Goal: Task Accomplishment & Management: Use online tool/utility

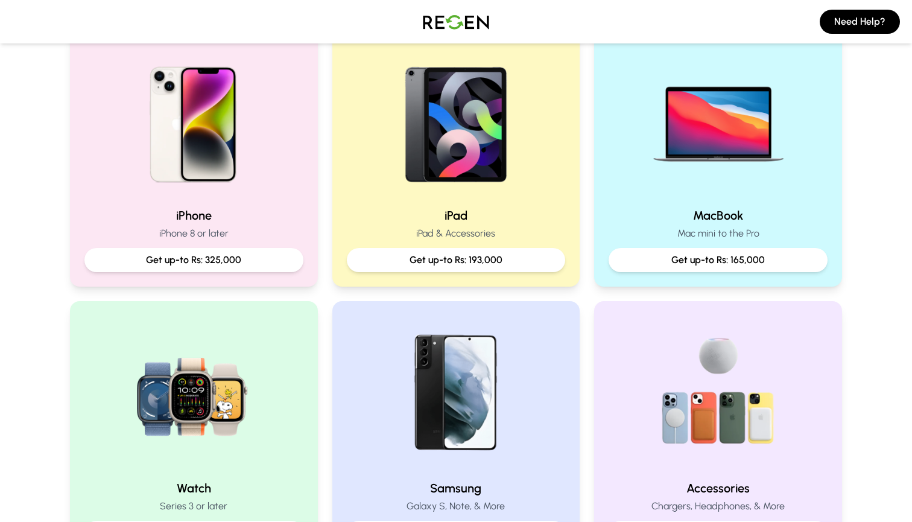
scroll to position [250, 0]
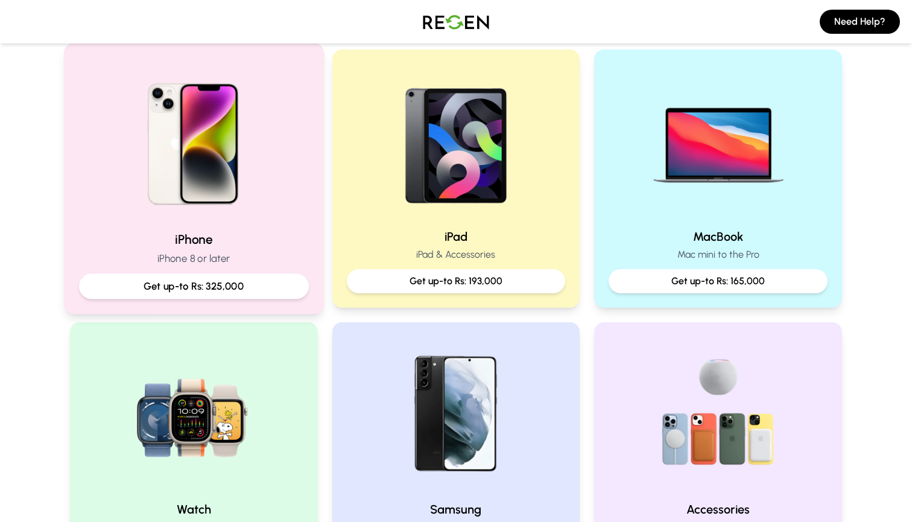
click at [146, 275] on div "Get up-to Rs: 325,000" at bounding box center [194, 286] width 230 height 25
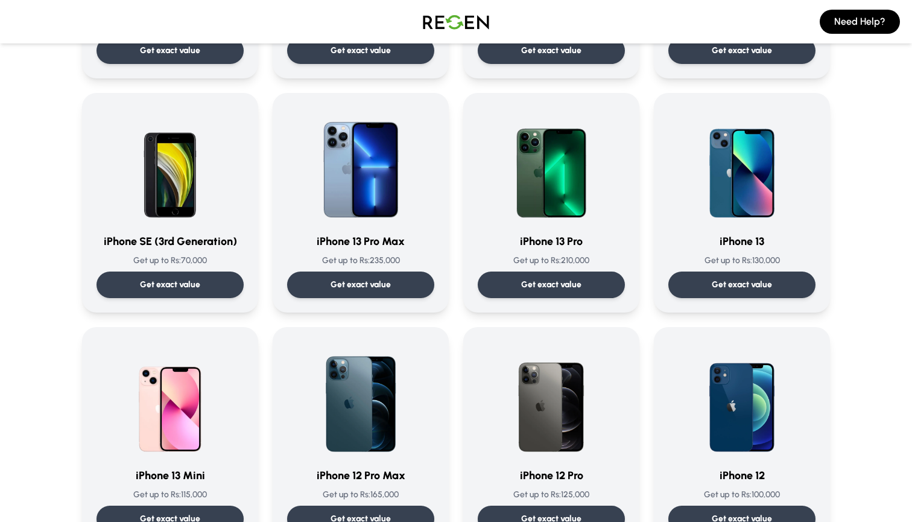
scroll to position [586, 0]
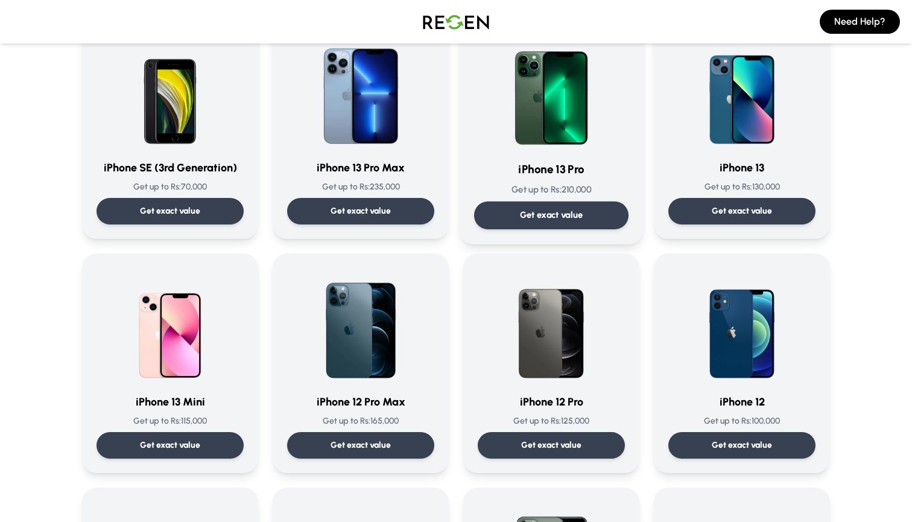
click at [515, 151] on div "iPhone 13 Pro Get up to Rs: 210,000 Get exact value" at bounding box center [551, 129] width 154 height 200
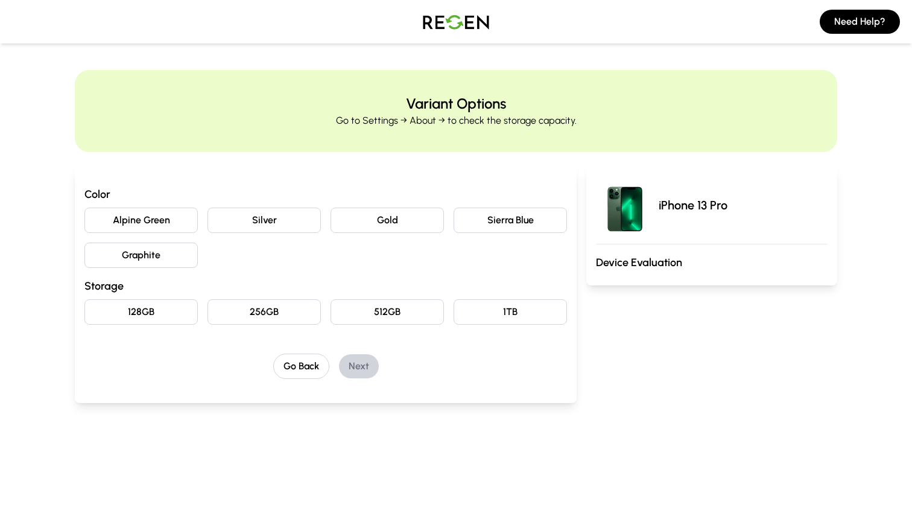
click at [489, 221] on button "Sierra Blue" at bounding box center [510, 220] width 113 height 25
click at [384, 315] on button "512GB" at bounding box center [387, 311] width 113 height 25
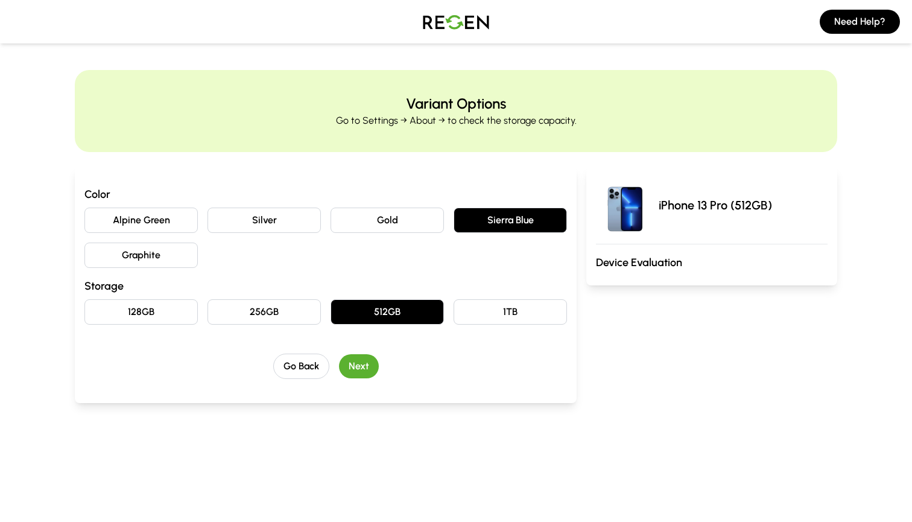
click at [375, 358] on button "Next" at bounding box center [359, 366] width 40 height 24
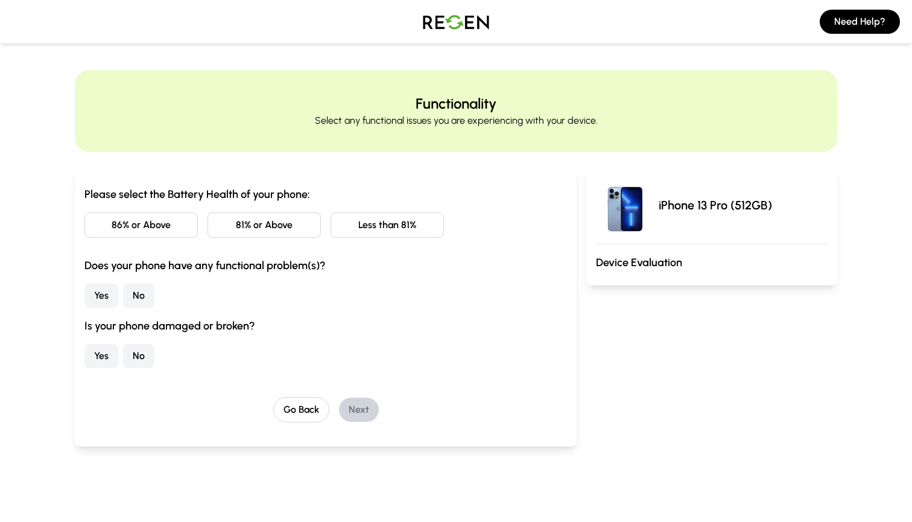
click at [164, 224] on button "86% or Above" at bounding box center [140, 224] width 113 height 25
click at [132, 293] on button "No" at bounding box center [138, 296] width 31 height 24
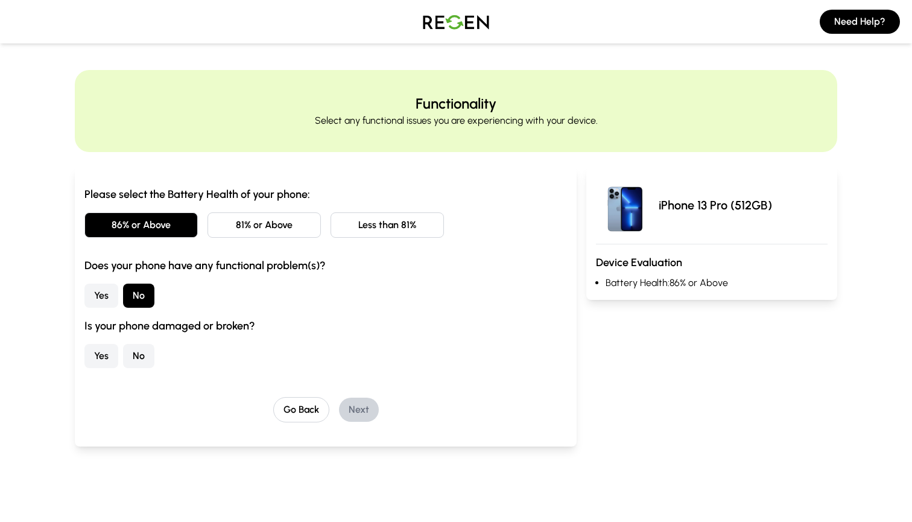
click at [139, 355] on button "No" at bounding box center [138, 356] width 31 height 24
click at [360, 407] on button "Next" at bounding box center [359, 410] width 40 height 24
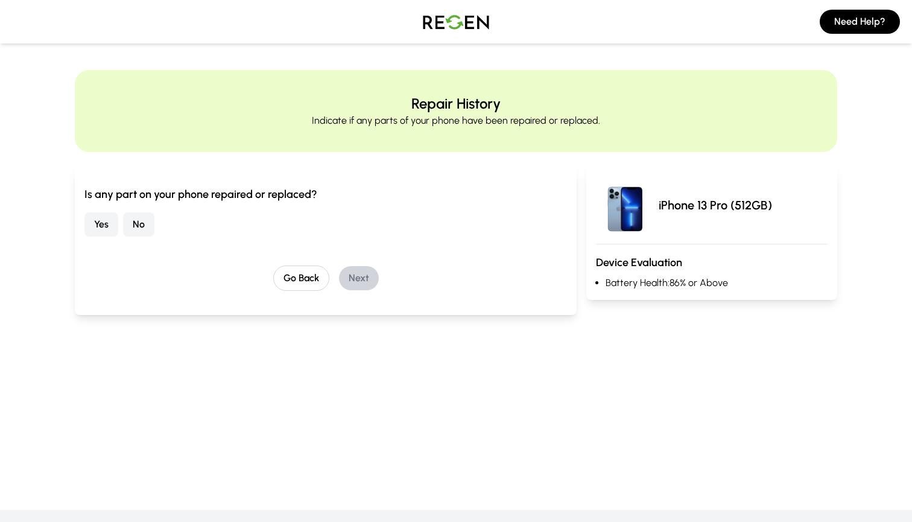
click at [135, 227] on button "No" at bounding box center [138, 224] width 31 height 24
click at [361, 272] on button "Next" at bounding box center [359, 278] width 40 height 24
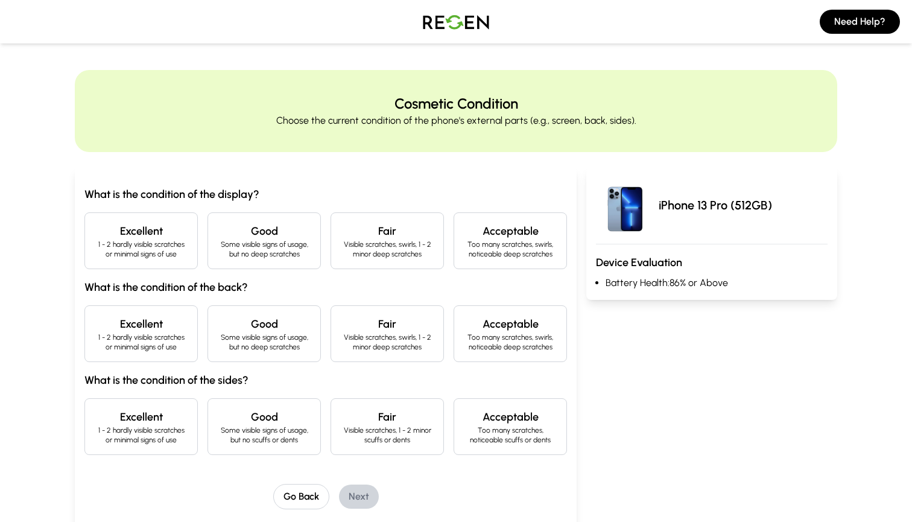
click at [162, 243] on p "1 - 2 hardly visible scratches or minimal signs of use" at bounding box center [141, 249] width 93 height 19
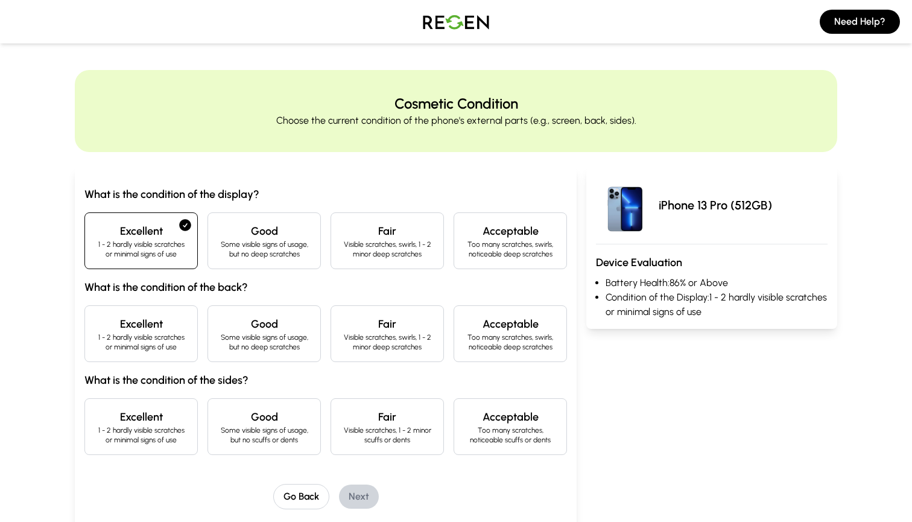
click at [153, 319] on h4 "Excellent" at bounding box center [141, 324] width 93 height 17
click at [155, 425] on p "1 - 2 hardly visible scratches or minimal signs of use" at bounding box center [141, 434] width 93 height 19
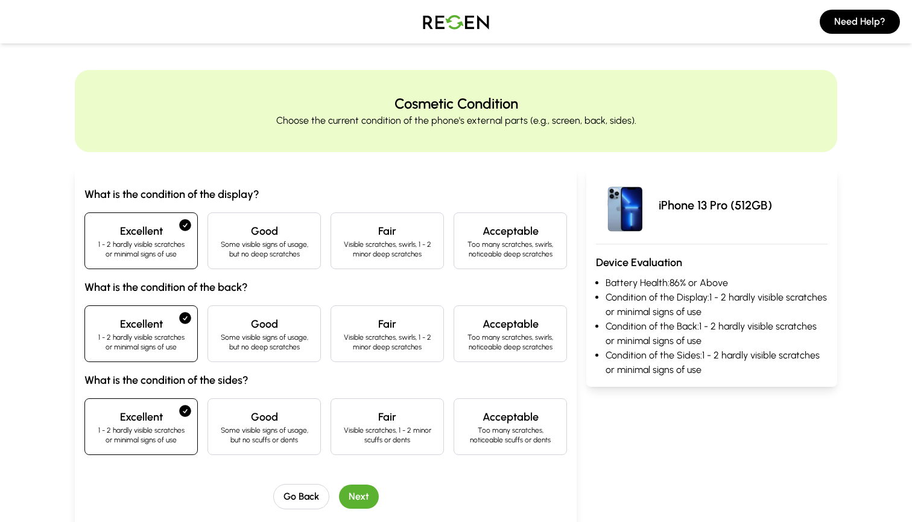
click at [364, 500] on button "Next" at bounding box center [359, 497] width 40 height 24
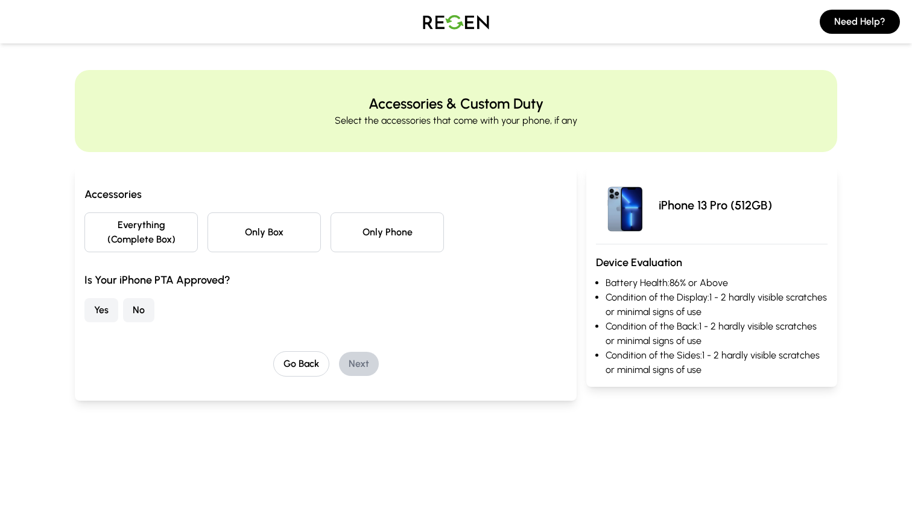
click at [174, 229] on button "Everything (Complete Box)" at bounding box center [140, 232] width 113 height 40
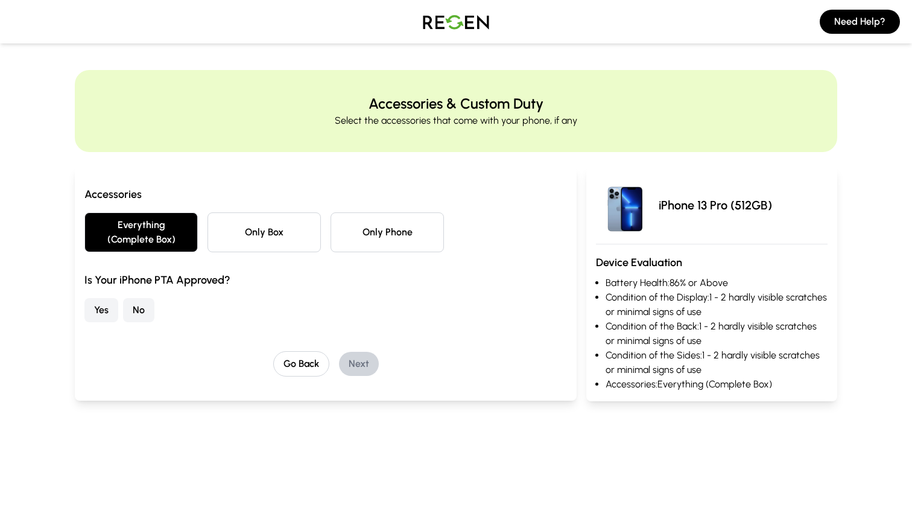
click at [108, 304] on button "Yes" at bounding box center [101, 310] width 34 height 24
click at [358, 361] on button "Next" at bounding box center [359, 364] width 40 height 24
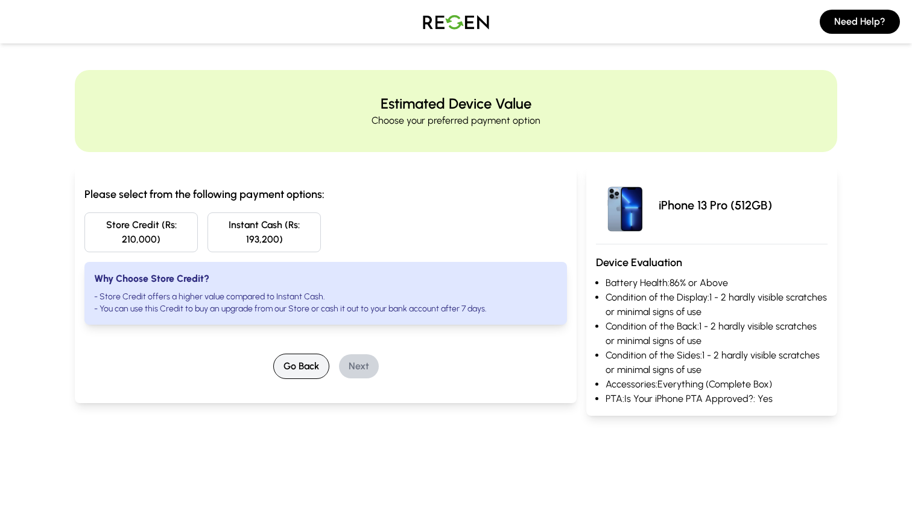
click at [297, 360] on button "Go Back" at bounding box center [301, 366] width 56 height 25
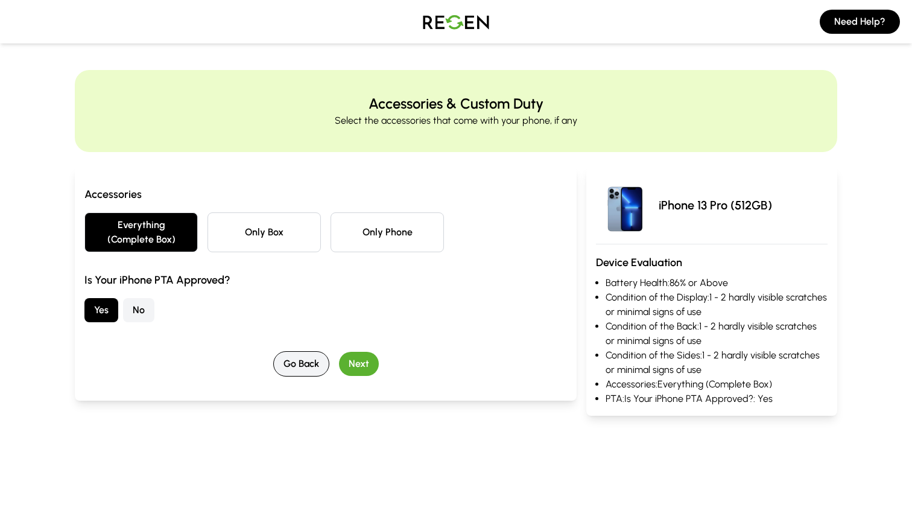
click at [297, 360] on button "Go Back" at bounding box center [301, 363] width 56 height 25
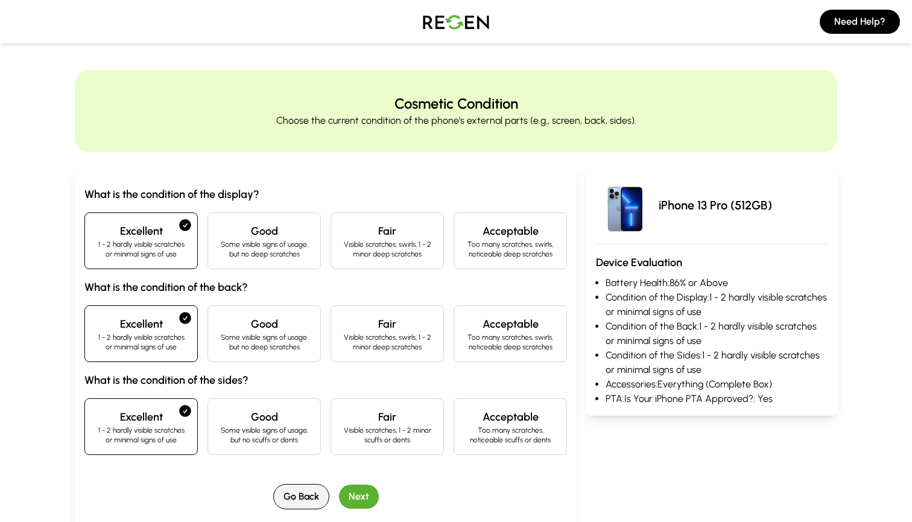
click at [306, 503] on button "Go Back" at bounding box center [301, 496] width 56 height 25
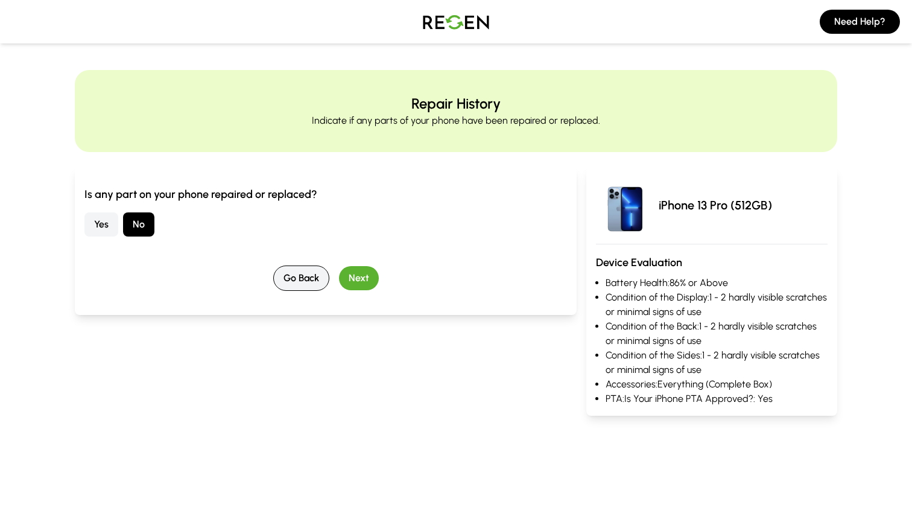
click at [296, 272] on button "Go Back" at bounding box center [301, 277] width 56 height 25
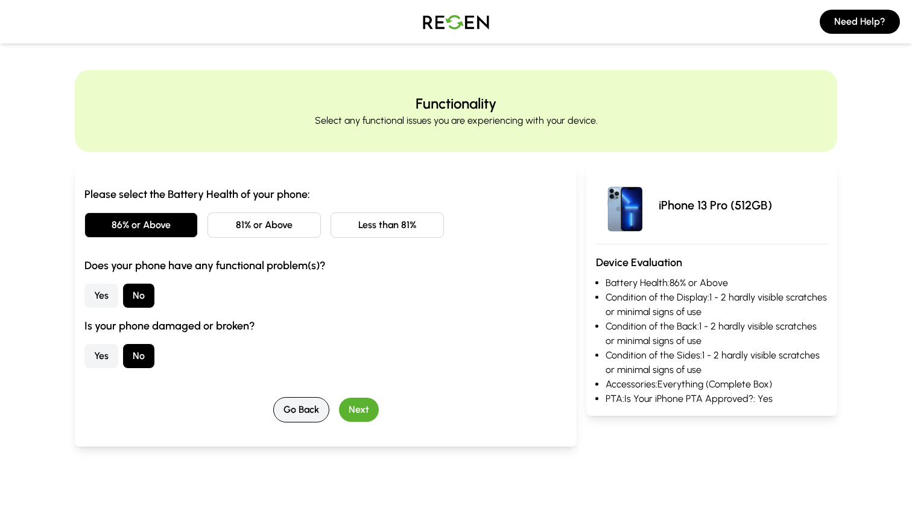
click at [307, 401] on button "Go Back" at bounding box center [301, 409] width 56 height 25
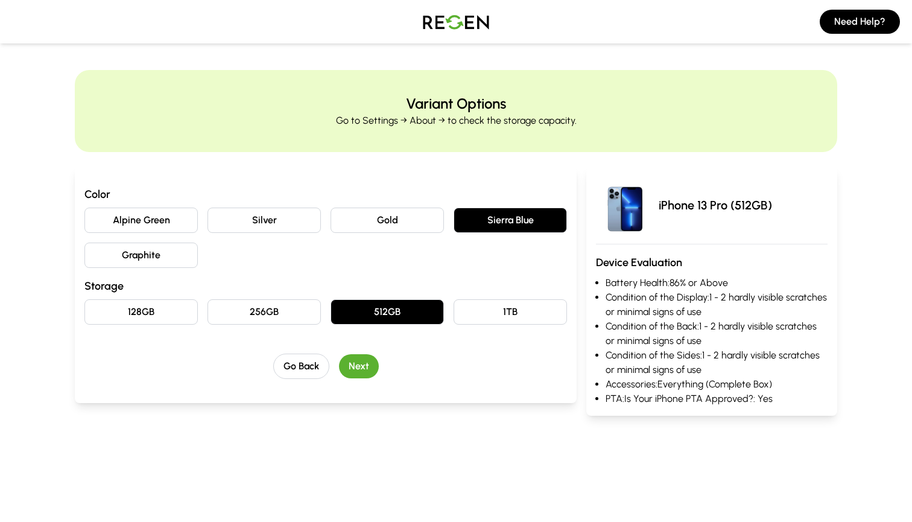
click at [486, 312] on button "1TB" at bounding box center [510, 311] width 113 height 25
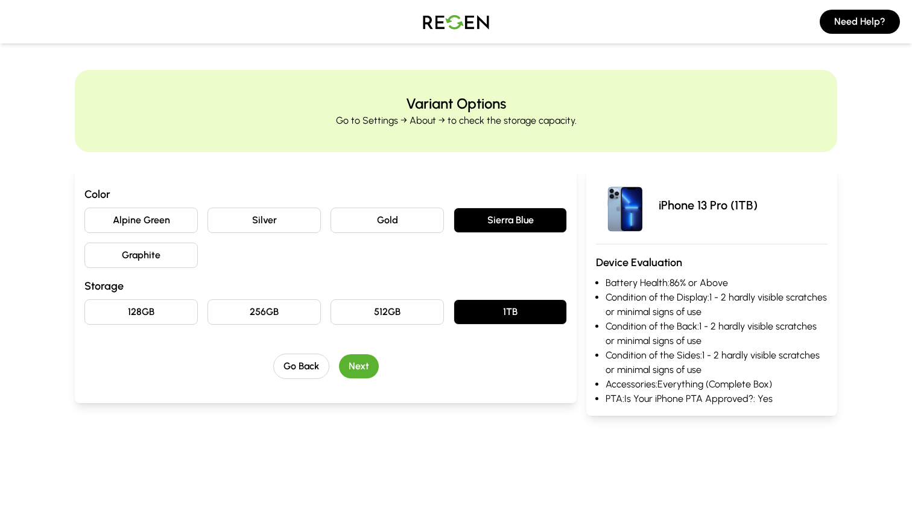
click at [367, 371] on button "Next" at bounding box center [359, 366] width 40 height 24
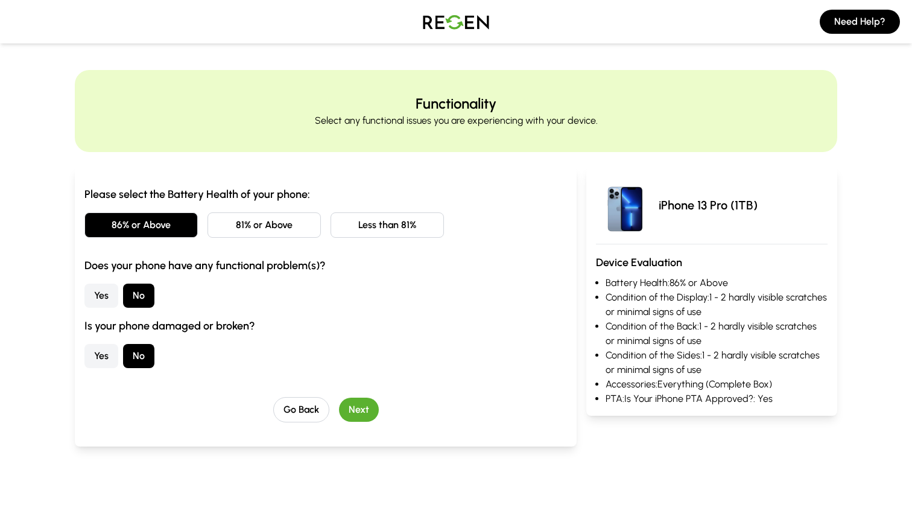
click at [362, 408] on button "Next" at bounding box center [359, 410] width 40 height 24
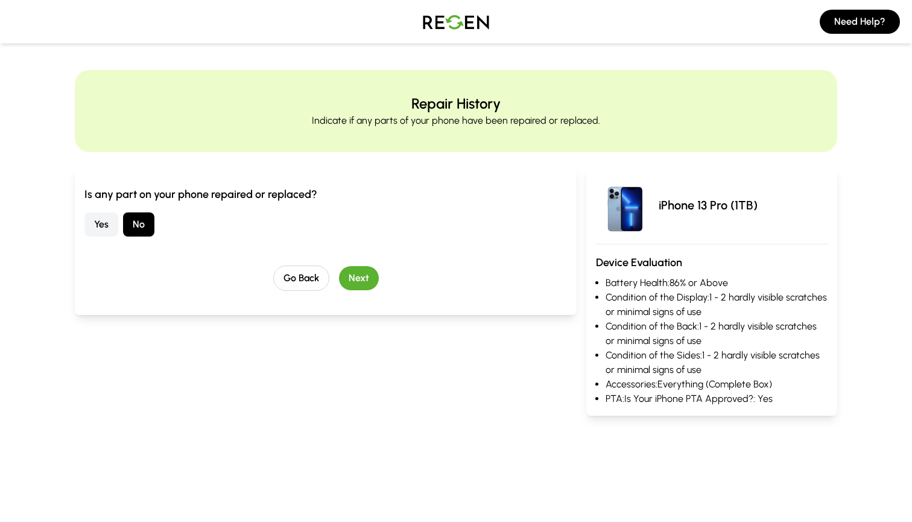
click at [360, 279] on button "Next" at bounding box center [359, 278] width 40 height 24
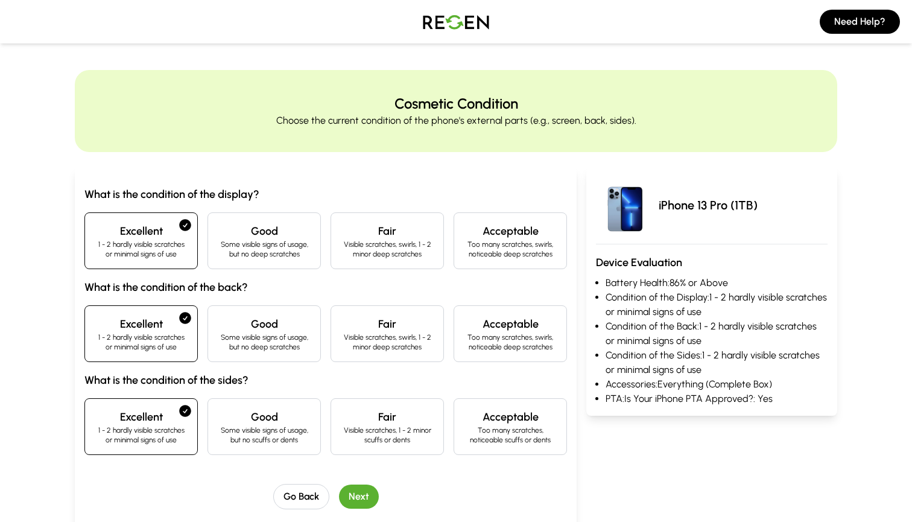
click at [367, 497] on button "Next" at bounding box center [359, 497] width 40 height 24
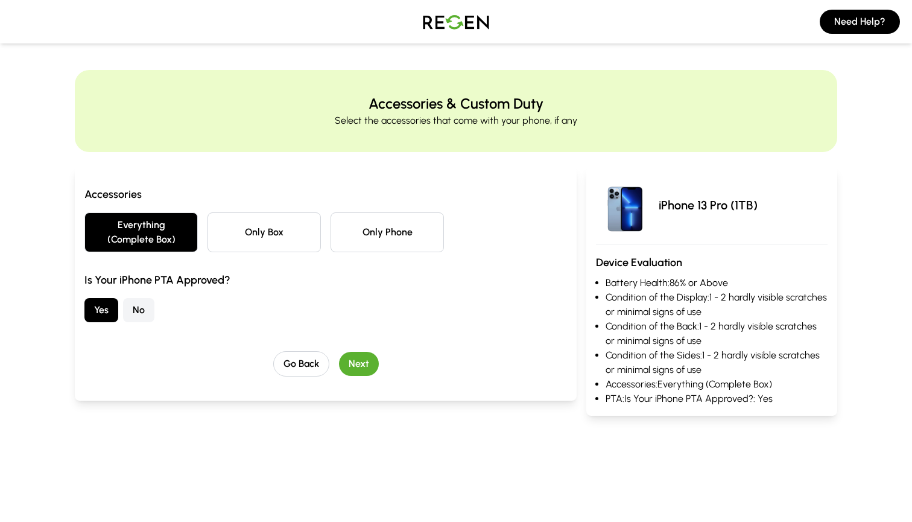
click at [362, 359] on button "Next" at bounding box center [359, 364] width 40 height 24
